Goal: Transaction & Acquisition: Download file/media

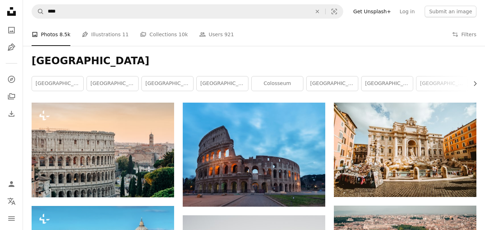
scroll to position [3077, 0]
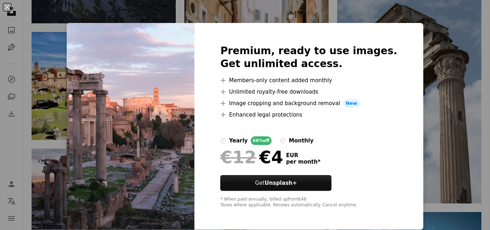
click at [469, 79] on div "An X shape Premium, ready to use images. Get unlimited access. A plus sign Memb…" at bounding box center [245, 115] width 490 height 230
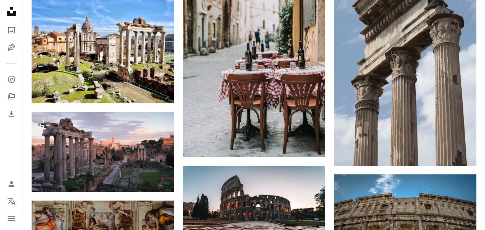
scroll to position [3189, 0]
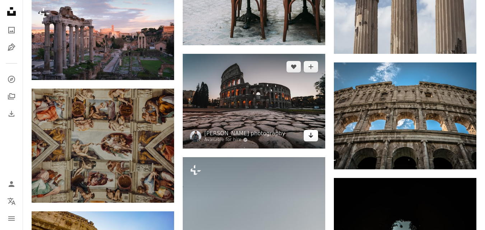
click at [312, 137] on icon "Arrow pointing down" at bounding box center [311, 135] width 6 height 9
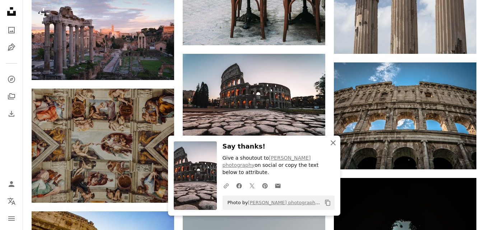
click at [333, 147] on icon "An X shape" at bounding box center [333, 143] width 9 height 9
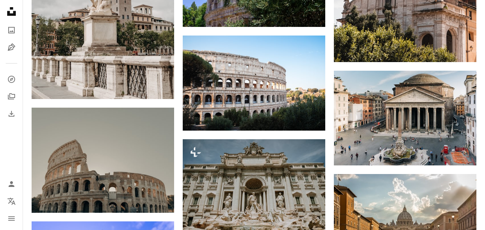
scroll to position [4180, 0]
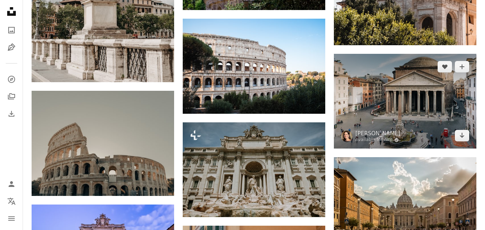
click at [417, 123] on img at bounding box center [405, 101] width 142 height 95
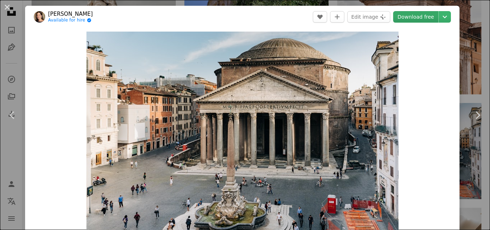
click at [411, 18] on link "Download free" at bounding box center [415, 16] width 45 height 11
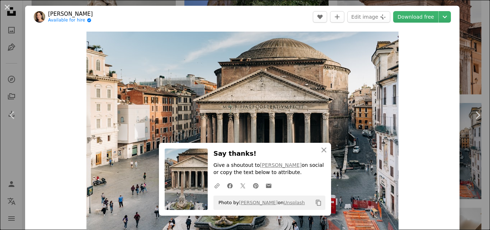
click at [467, 19] on div "An X shape Chevron left Chevron right An X shape Close Say thanks! Give a shout…" at bounding box center [245, 115] width 490 height 230
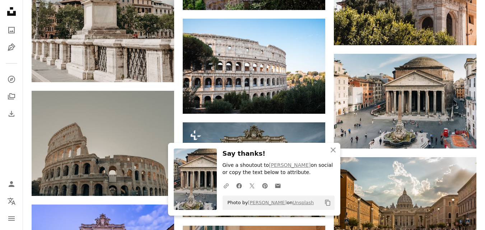
scroll to position [4478, 0]
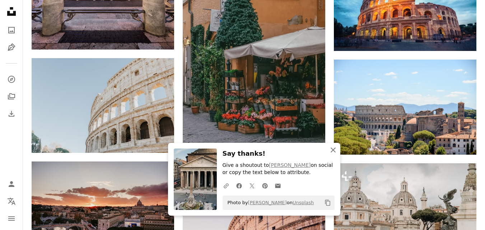
click at [331, 149] on icon "An X shape" at bounding box center [333, 150] width 9 height 9
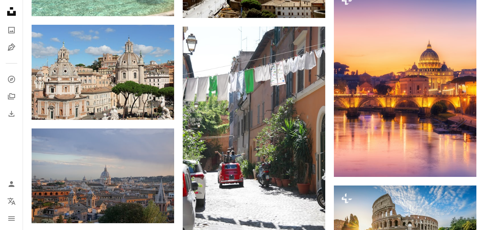
scroll to position [7987, 0]
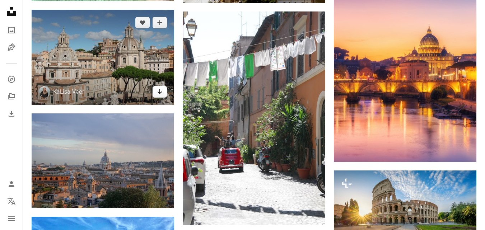
click at [160, 95] on icon "Arrow pointing down" at bounding box center [160, 91] width 6 height 9
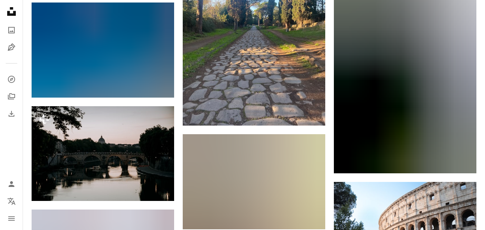
scroll to position [10495, 0]
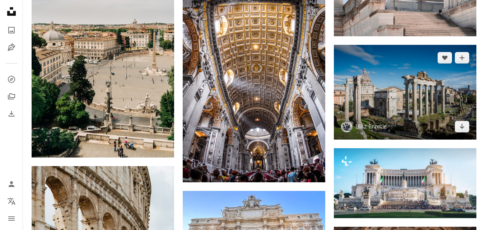
click at [462, 132] on img at bounding box center [405, 92] width 142 height 95
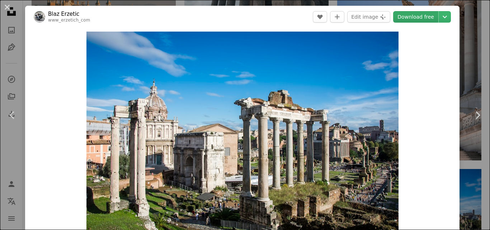
click at [423, 17] on link "Download free" at bounding box center [415, 16] width 45 height 11
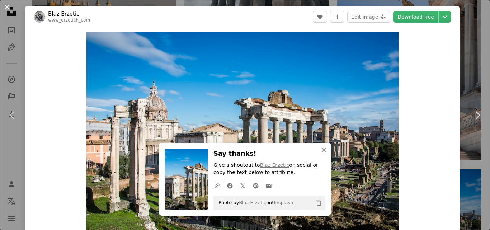
click at [8, 6] on button "An X shape" at bounding box center [7, 7] width 9 height 9
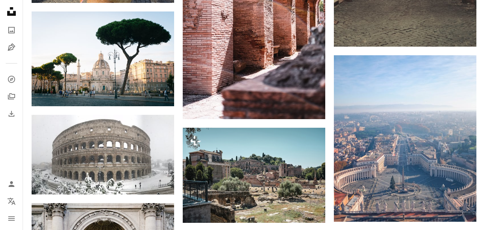
scroll to position [13578, 0]
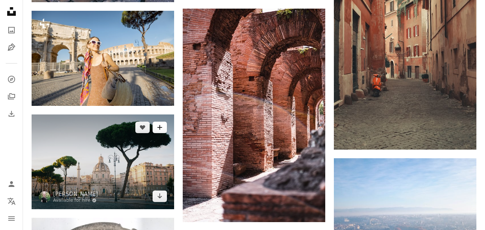
click at [158, 127] on icon "Add to Collection" at bounding box center [159, 127] width 5 height 5
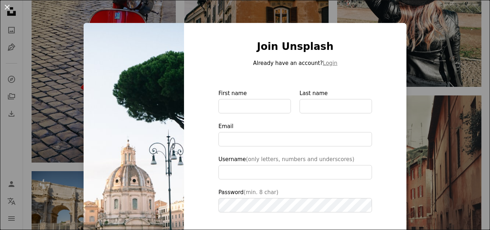
click at [5, 4] on button "An X shape" at bounding box center [7, 7] width 9 height 9
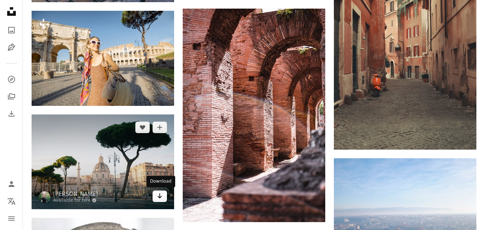
click at [160, 197] on icon "Download" at bounding box center [160, 195] width 5 height 5
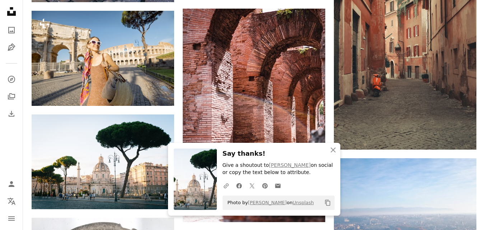
scroll to position [13707, 0]
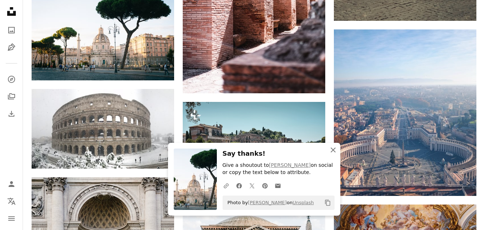
click at [331, 146] on icon "An X shape" at bounding box center [333, 150] width 9 height 9
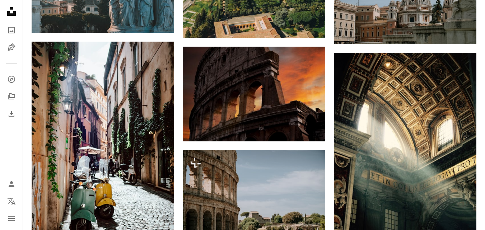
scroll to position [0, 0]
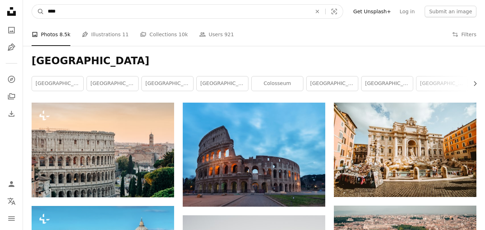
drag, startPoint x: 98, startPoint y: 9, endPoint x: 17, endPoint y: 4, distance: 81.7
type input "**********"
click at [32, 5] on button "A magnifying glass" at bounding box center [38, 12] width 12 height 14
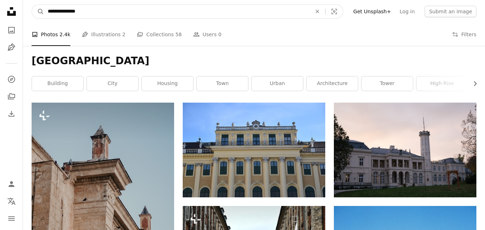
click at [90, 15] on input "**********" at bounding box center [176, 12] width 265 height 14
type input "**********"
click at [32, 5] on button "A magnifying glass" at bounding box center [38, 12] width 12 height 14
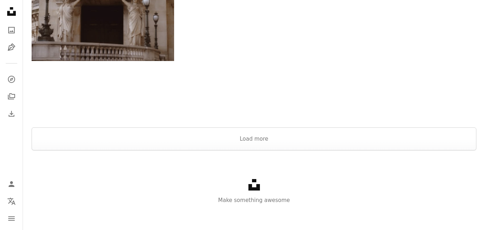
scroll to position [1278, 0]
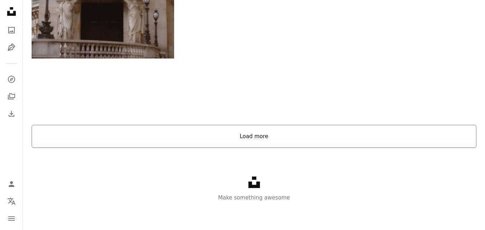
click at [259, 136] on button "Load more" at bounding box center [254, 136] width 445 height 23
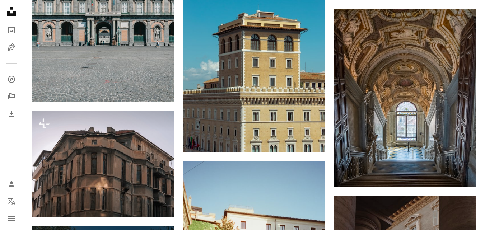
scroll to position [2822, 0]
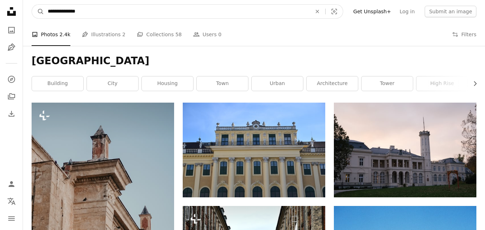
drag, startPoint x: 91, startPoint y: 13, endPoint x: 17, endPoint y: 12, distance: 74.6
type input "****"
click at [32, 5] on button "A magnifying glass" at bounding box center [38, 12] width 12 height 14
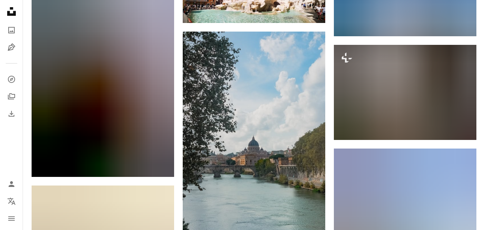
scroll to position [23326, 0]
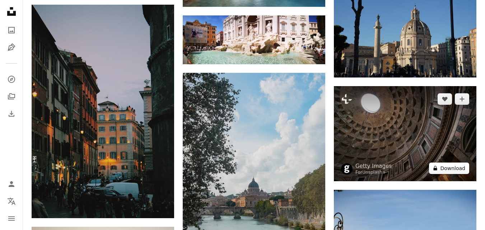
click at [453, 163] on button "A lock Download" at bounding box center [449, 168] width 40 height 11
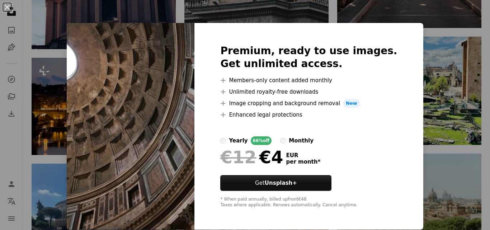
click at [450, 38] on div "An X shape Premium, ready to use images. Get unlimited access. A plus sign Memb…" at bounding box center [245, 115] width 490 height 230
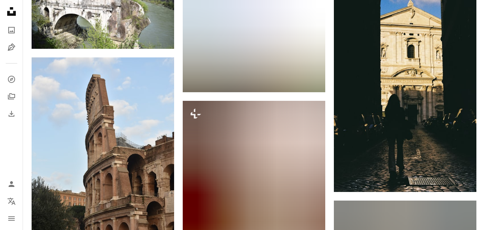
scroll to position [33450, 0]
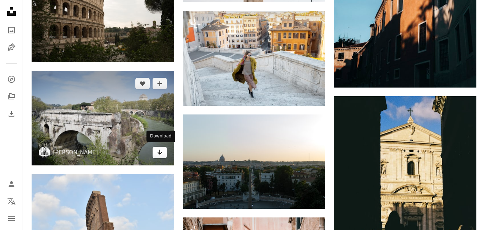
click at [160, 150] on icon "Download" at bounding box center [160, 152] width 5 height 5
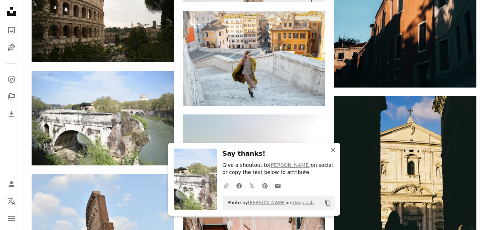
click at [332, 153] on icon "An X shape" at bounding box center [333, 150] width 9 height 9
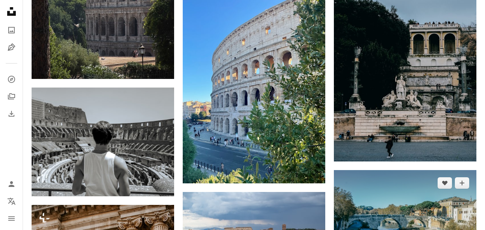
scroll to position [41354, 0]
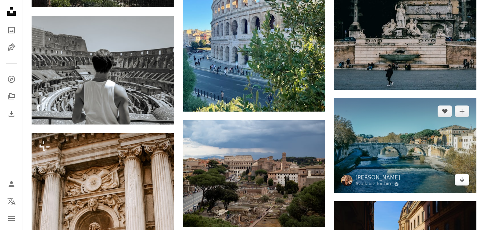
click at [459, 180] on icon "Arrow pointing down" at bounding box center [462, 179] width 6 height 9
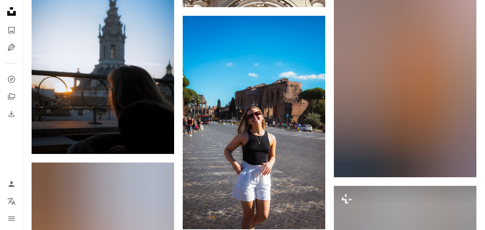
scroll to position [49243, 0]
